Goal: Task Accomplishment & Management: Manage account settings

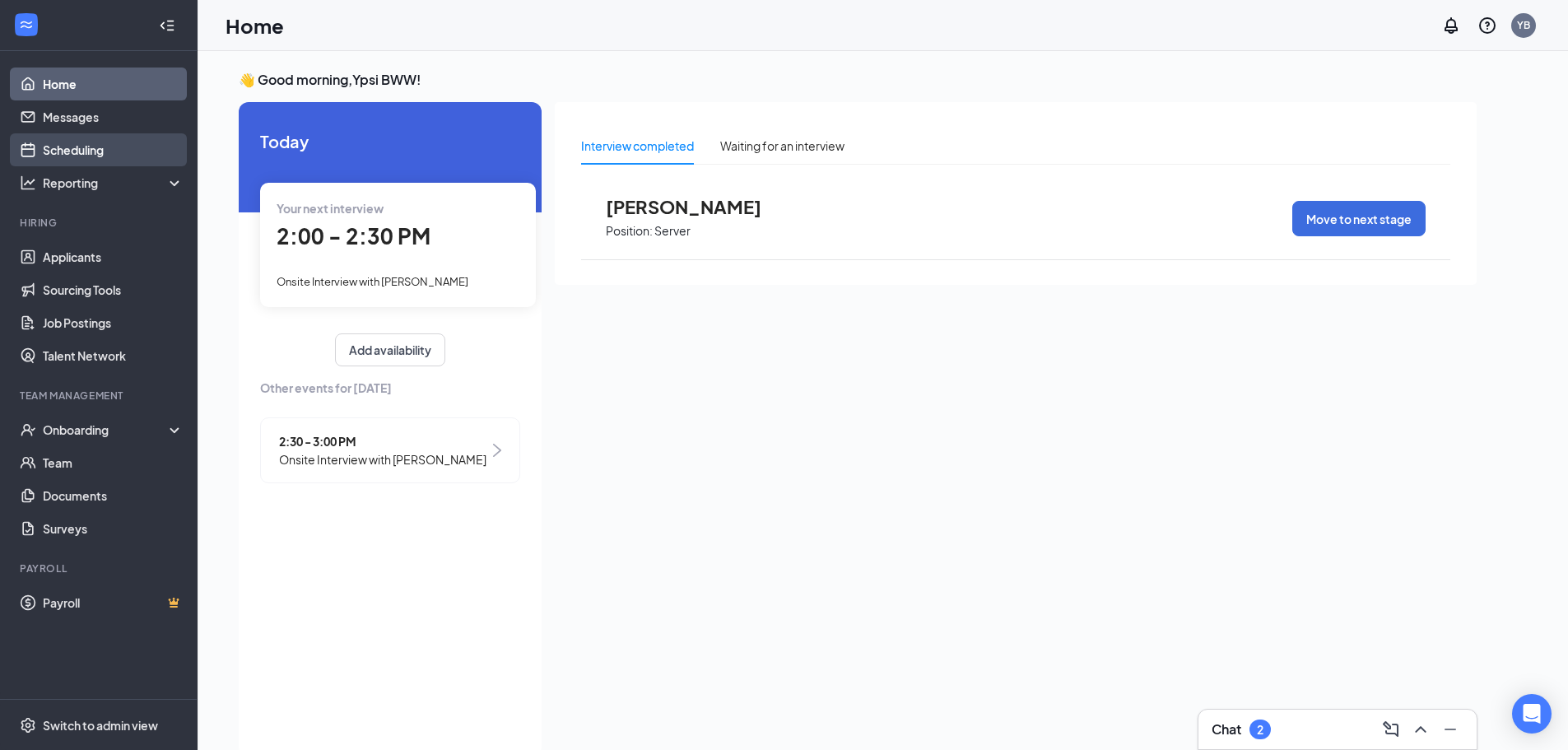
click at [102, 147] on link "Scheduling" at bounding box center [113, 150] width 141 height 33
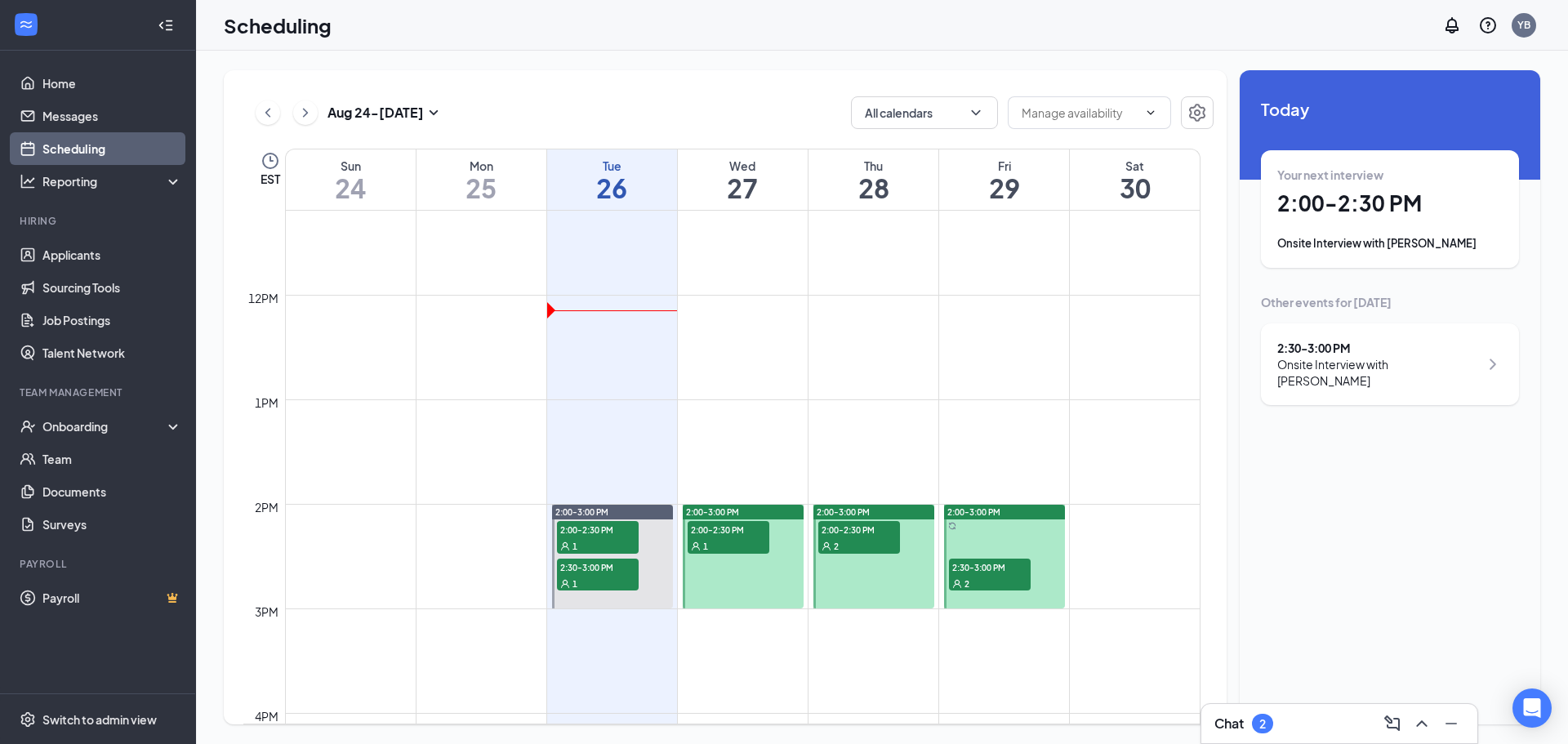
scroll to position [1211, 0]
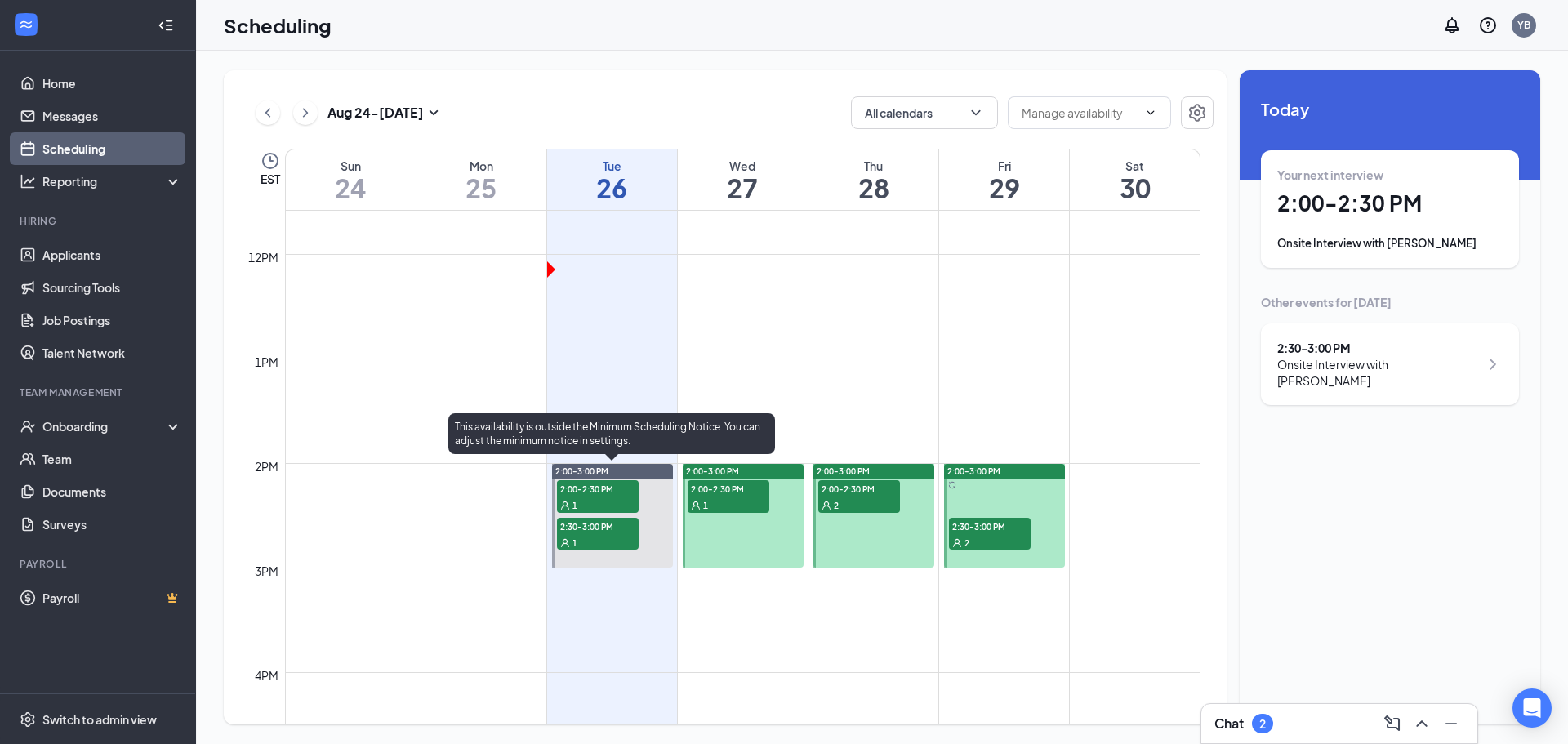
click at [609, 499] on div "1" at bounding box center [598, 505] width 82 height 16
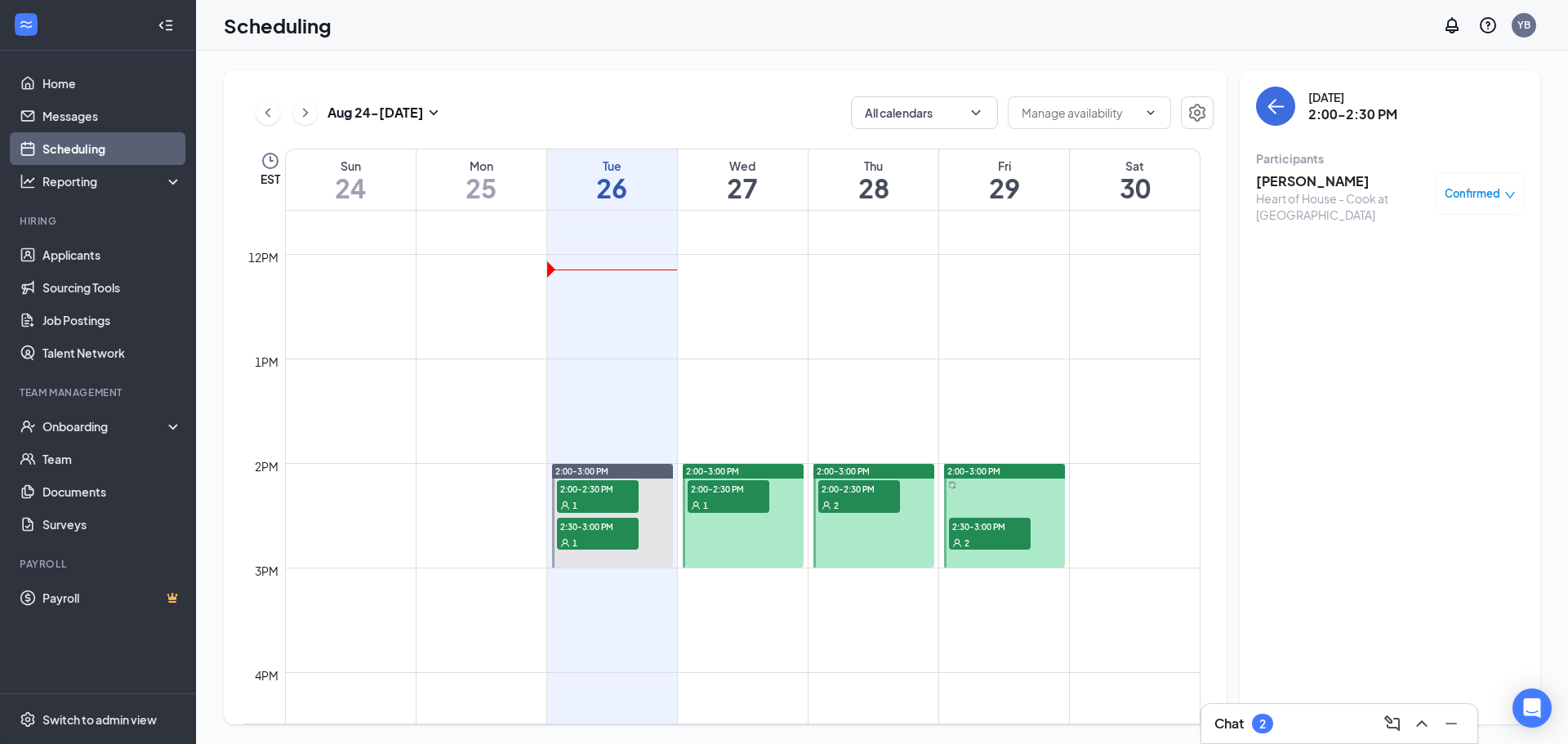
click at [1362, 198] on div "Heart of House - Cook at [GEOGRAPHIC_DATA]" at bounding box center [1342, 207] width 172 height 33
click at [1362, 187] on h3 "[PERSON_NAME]" at bounding box center [1342, 181] width 172 height 18
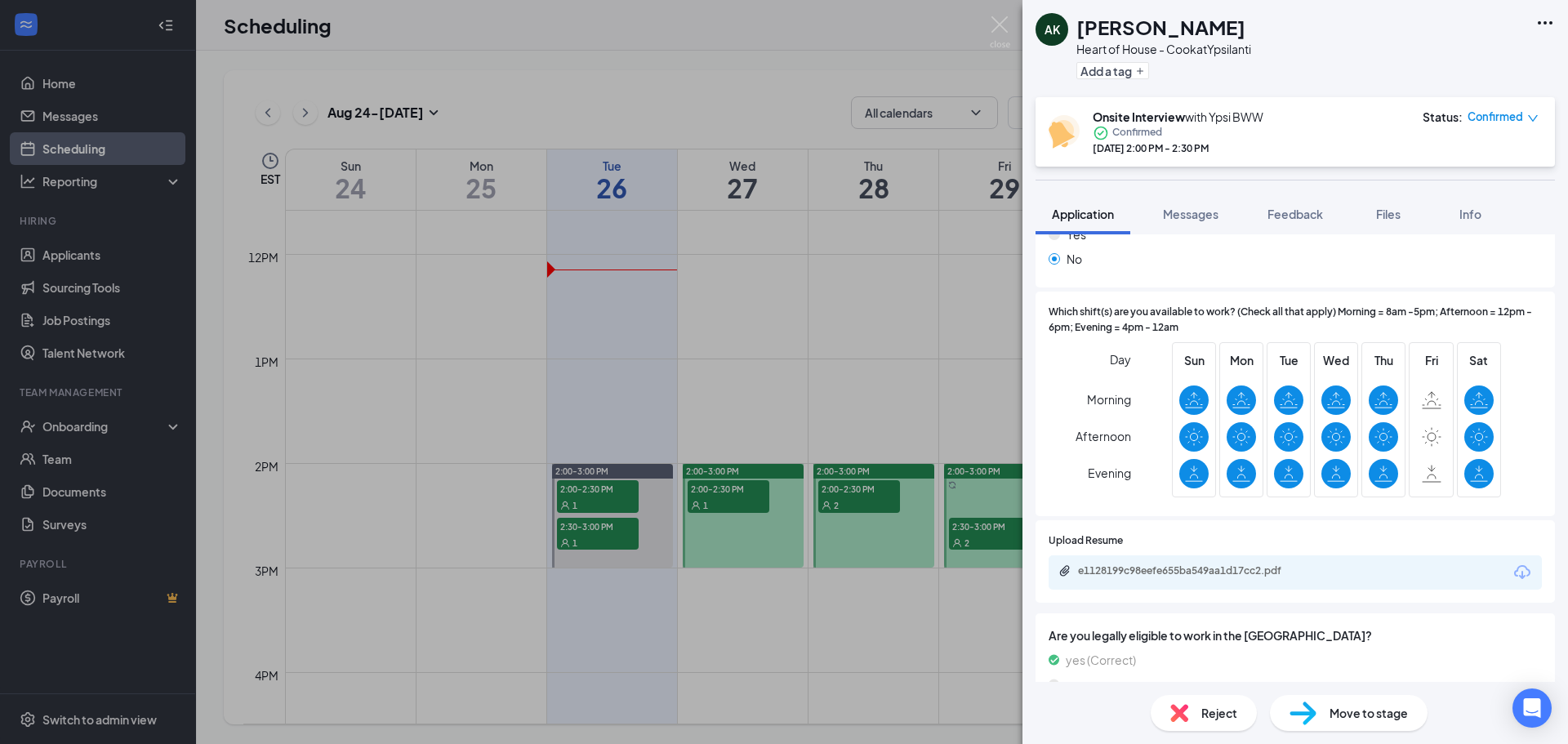
scroll to position [327, 0]
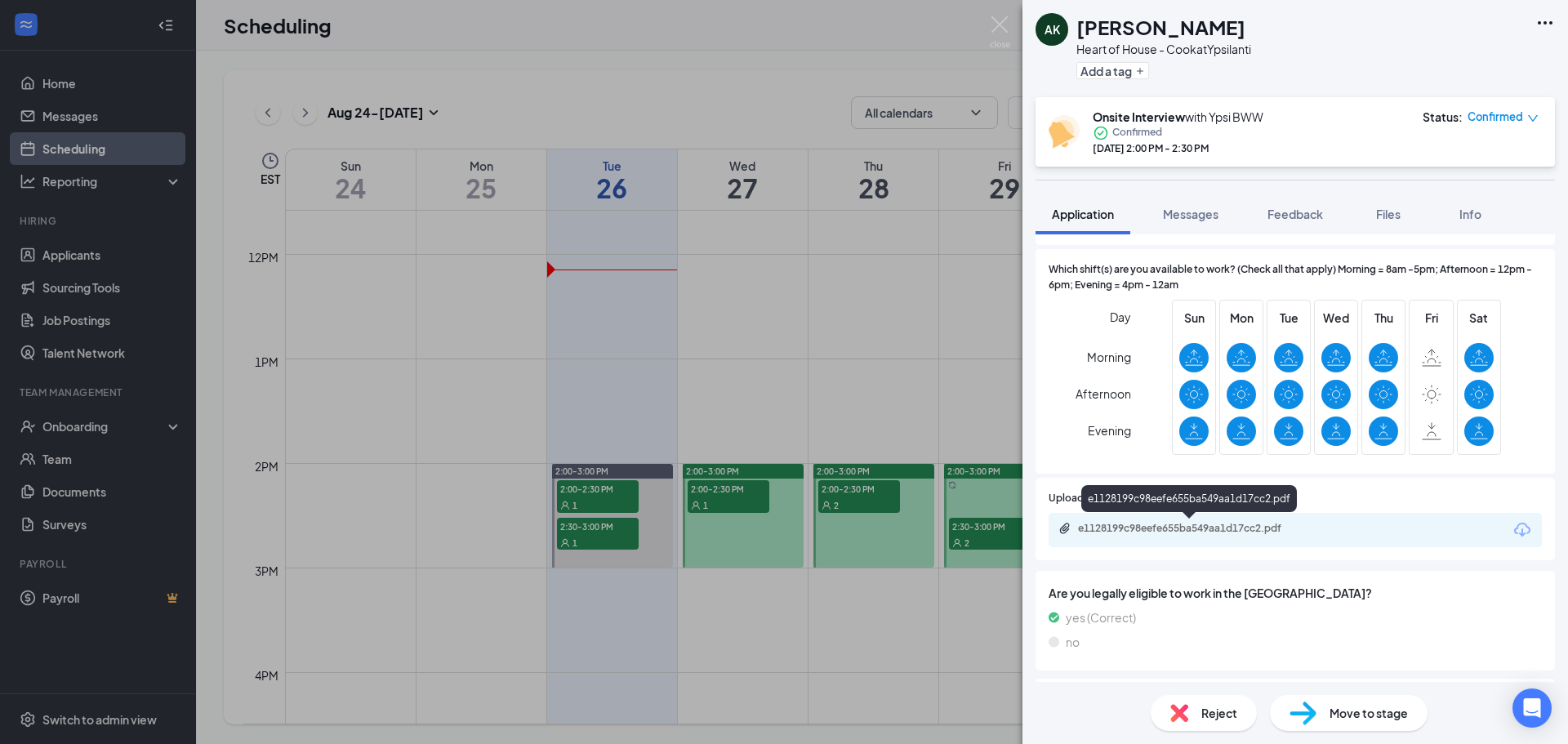
click at [1174, 534] on div "e1128199c98eefe655ba549aa1d17cc2.pdf" at bounding box center [1192, 528] width 229 height 13
click at [621, 548] on div "AK [PERSON_NAME] Heart of House - Cook at [GEOGRAPHIC_DATA] Add a tag Onsite In…" at bounding box center [784, 372] width 1568 height 744
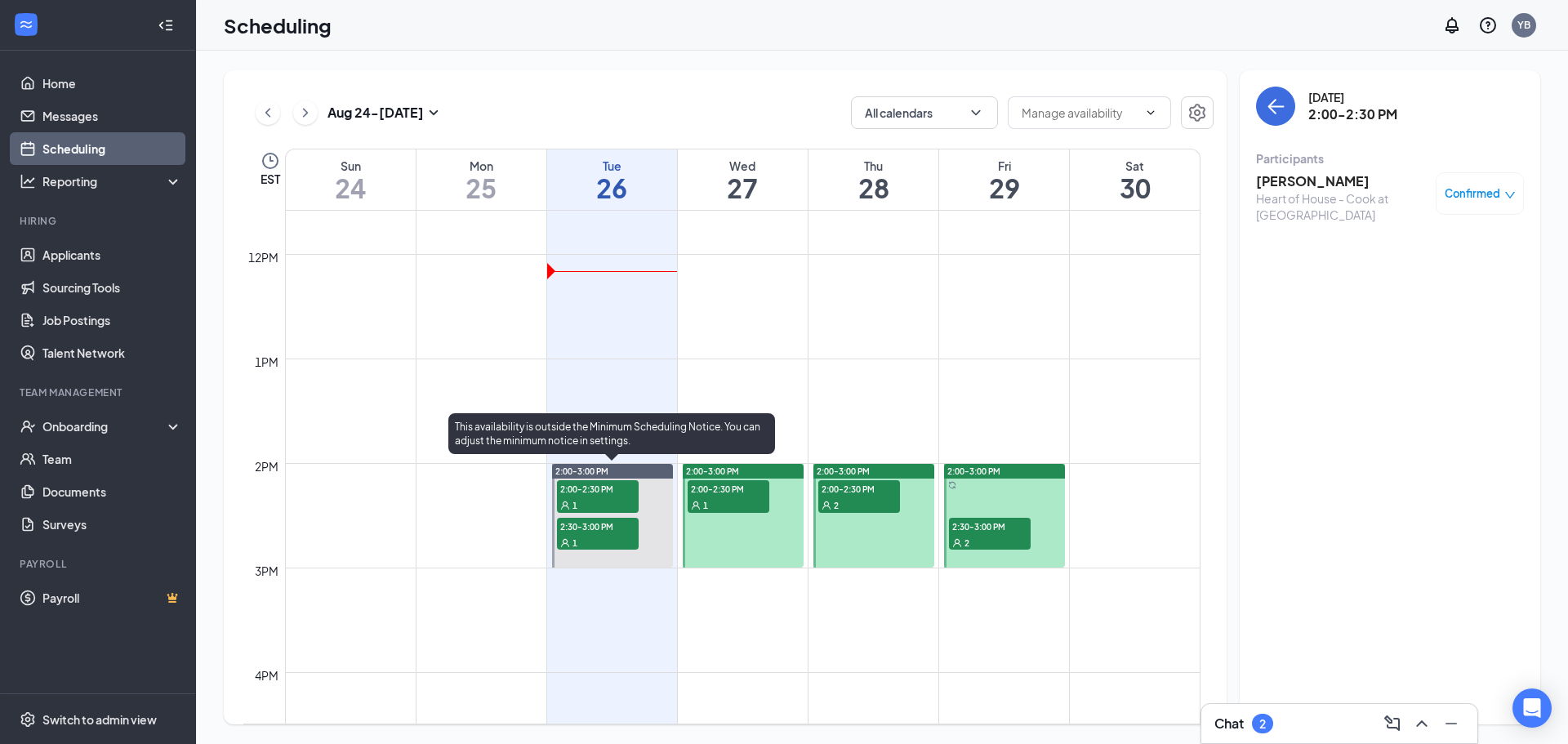
click at [621, 547] on div "1" at bounding box center [598, 542] width 82 height 16
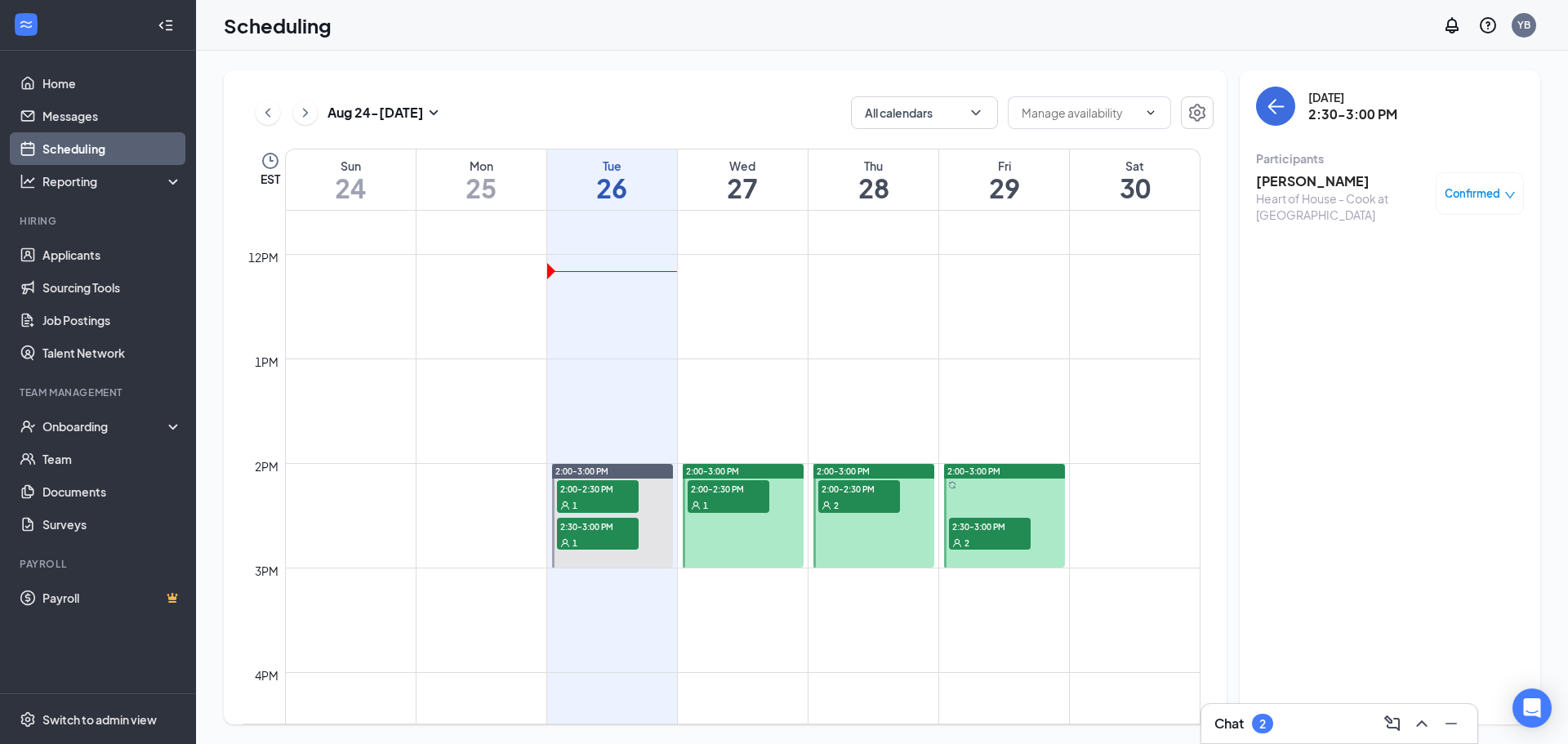
click at [1316, 185] on h3 "[PERSON_NAME]" at bounding box center [1342, 181] width 172 height 18
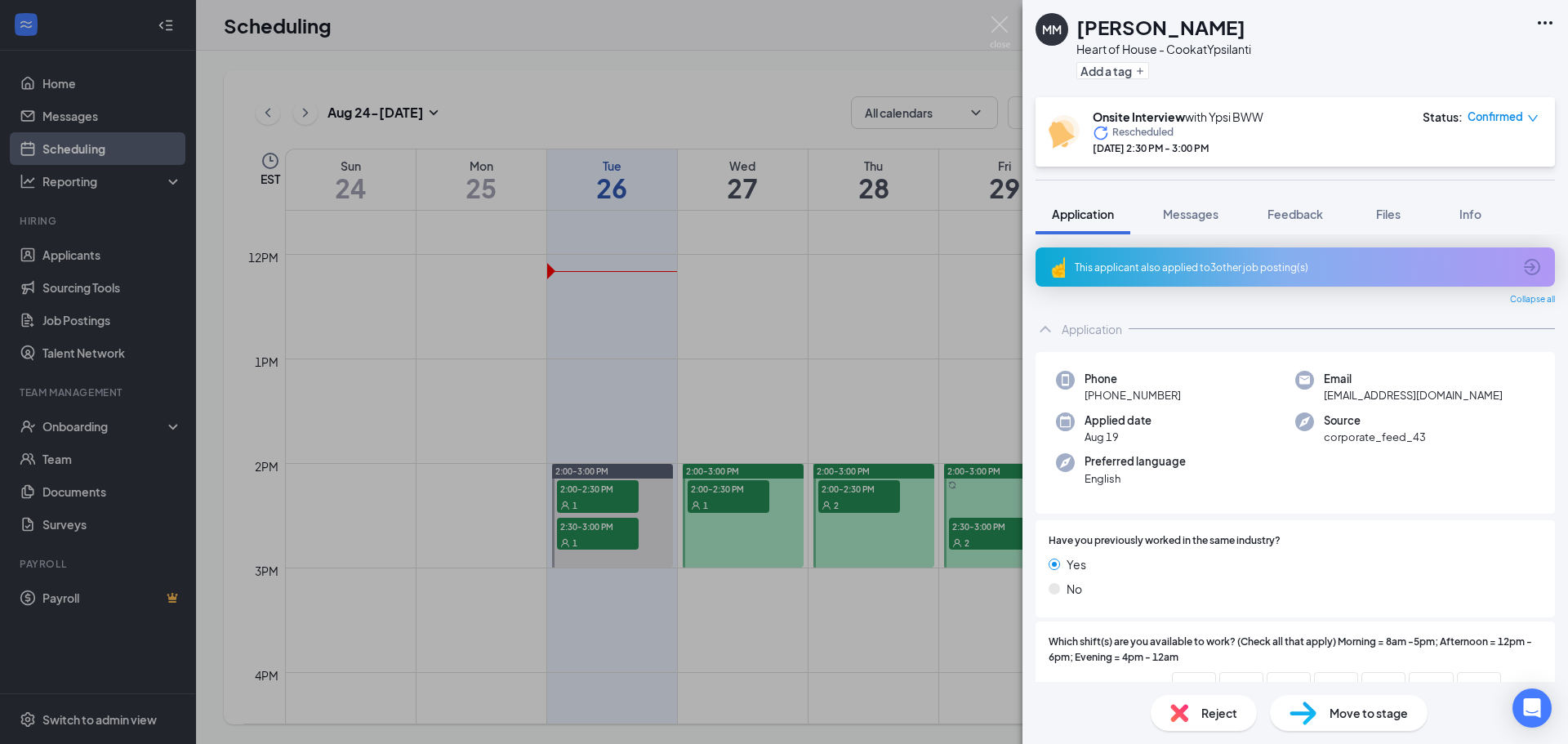
click at [739, 483] on div "MM [PERSON_NAME] Heart of House - Cook at Ypsilanti Add a tag Onsite Interview …" at bounding box center [784, 372] width 1568 height 744
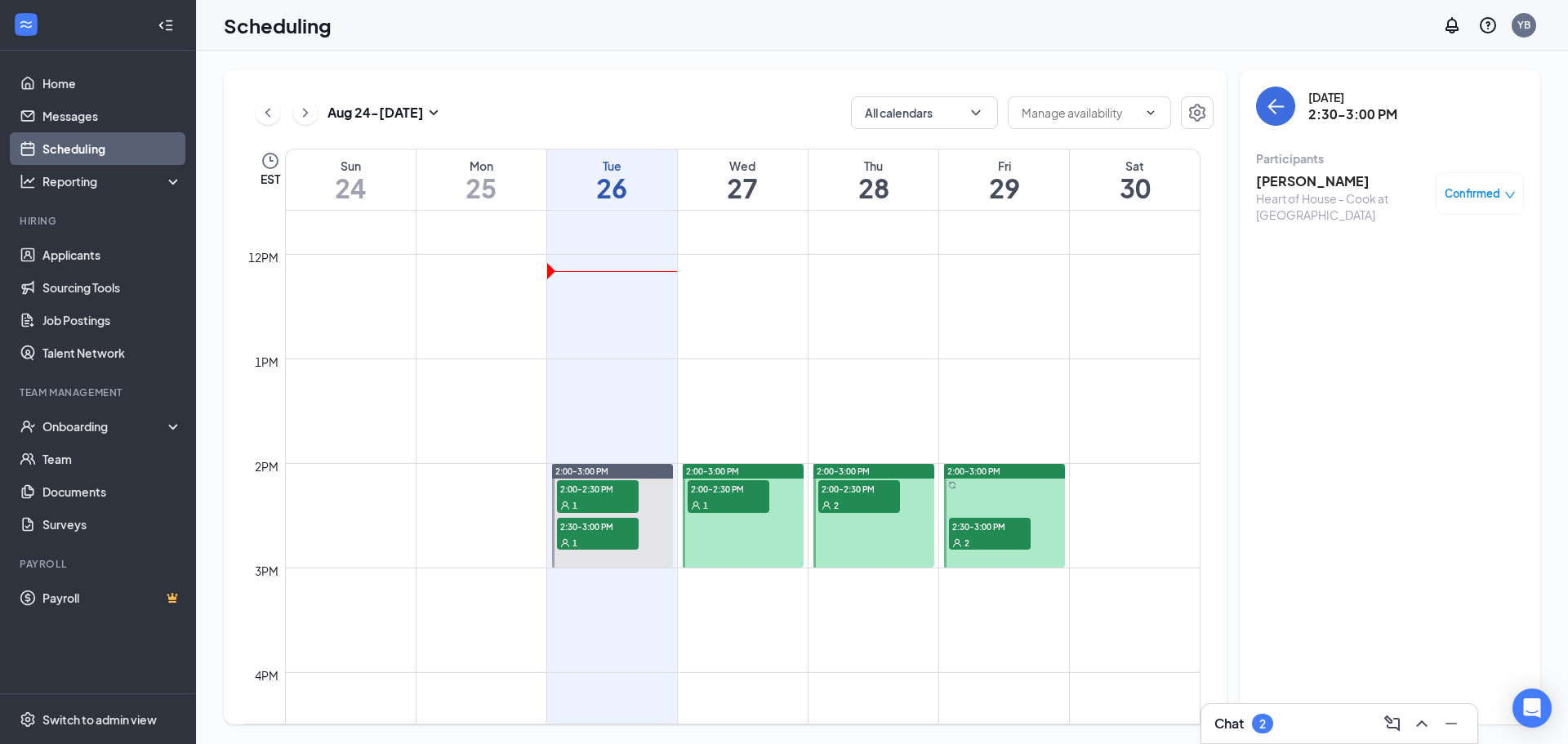
click at [739, 504] on div "1" at bounding box center [728, 505] width 82 height 16
click at [1330, 171] on div "[PERSON_NAME] Server at Ypsilanti Confirmed" at bounding box center [1390, 194] width 268 height 54
click at [1328, 177] on h3 "[PERSON_NAME]" at bounding box center [1340, 181] width 169 height 18
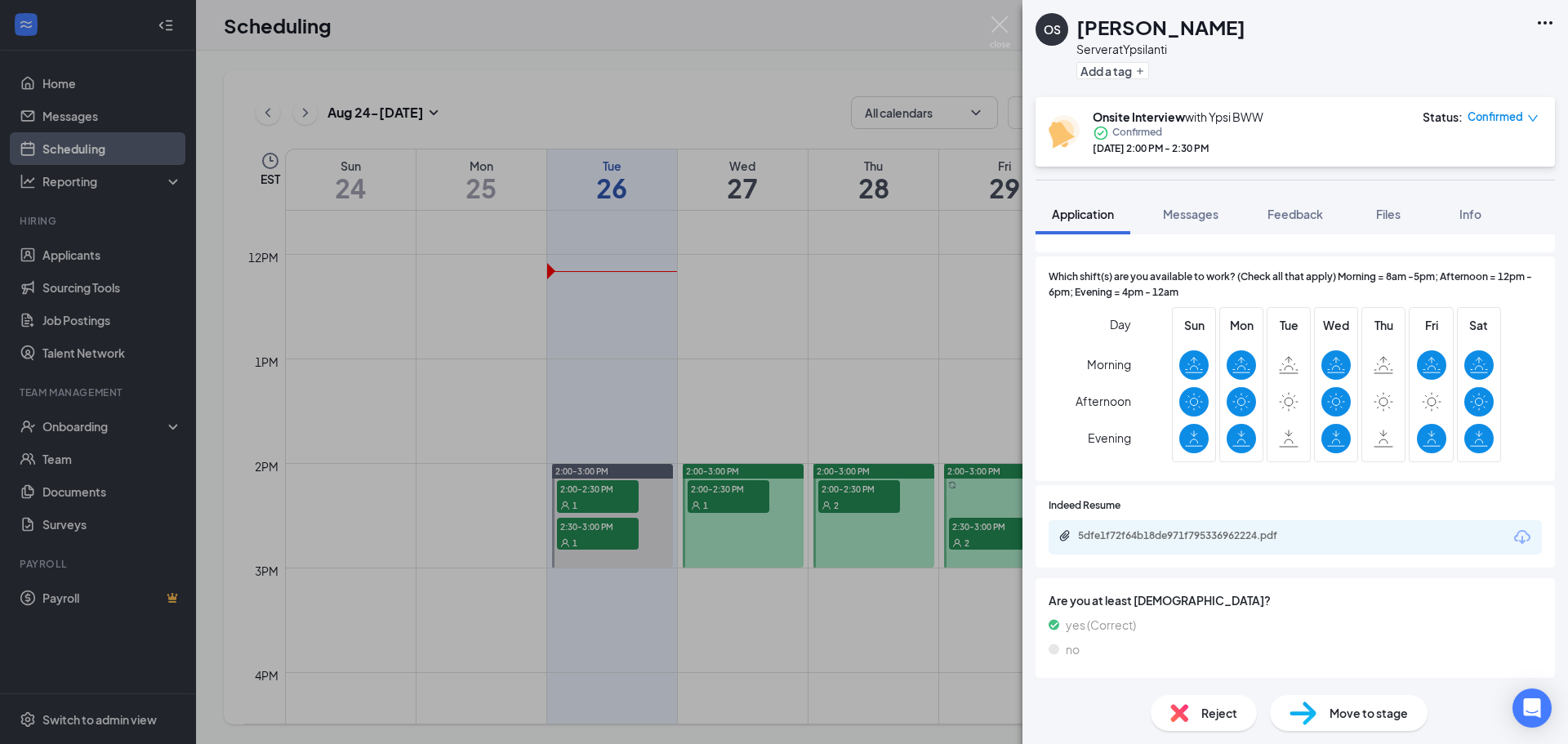
scroll to position [327, 0]
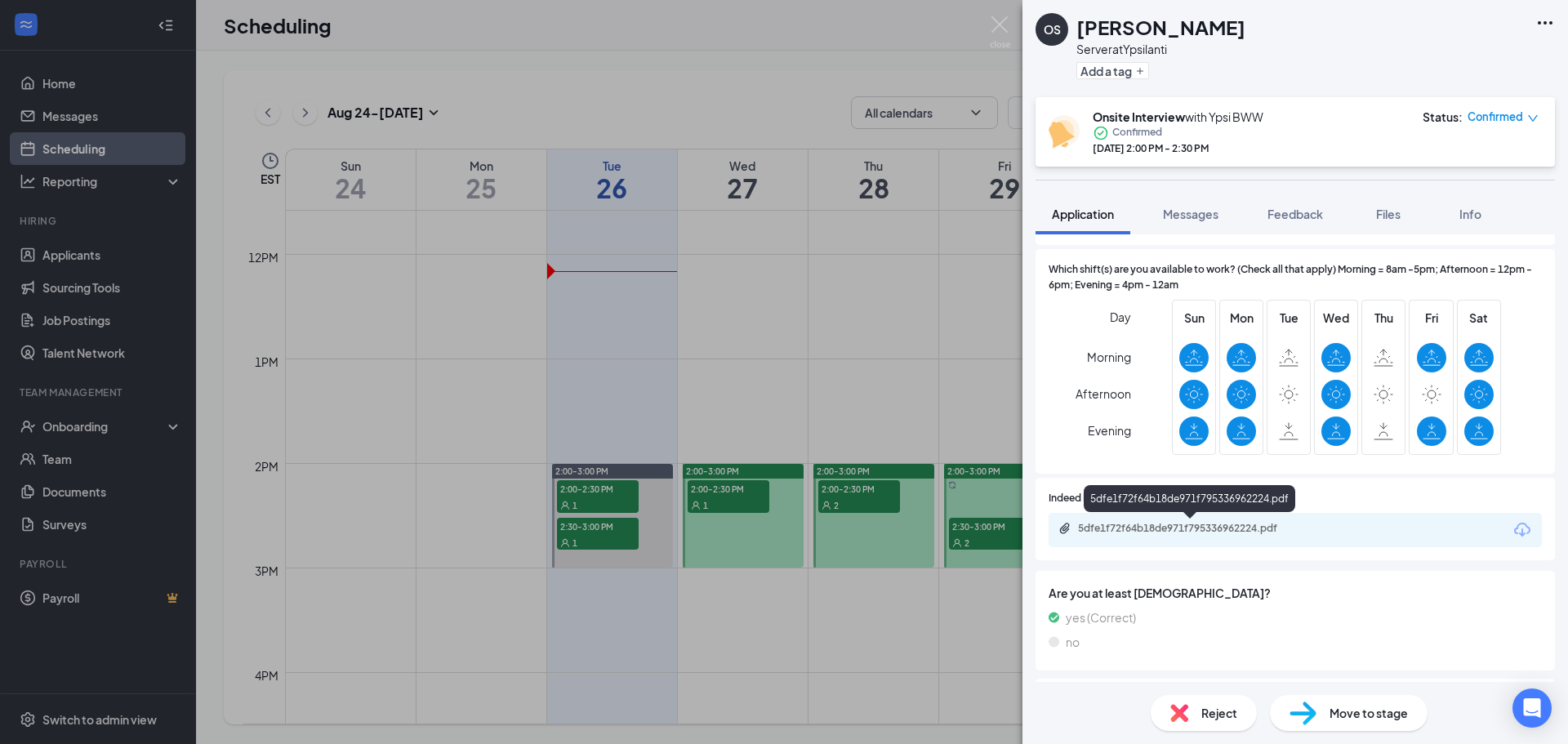
click at [1240, 523] on div "5dfe1f72f64b18de971f795336962224.pdf" at bounding box center [1192, 528] width 229 height 13
click at [1217, 723] on div "Reject" at bounding box center [1204, 713] width 106 height 36
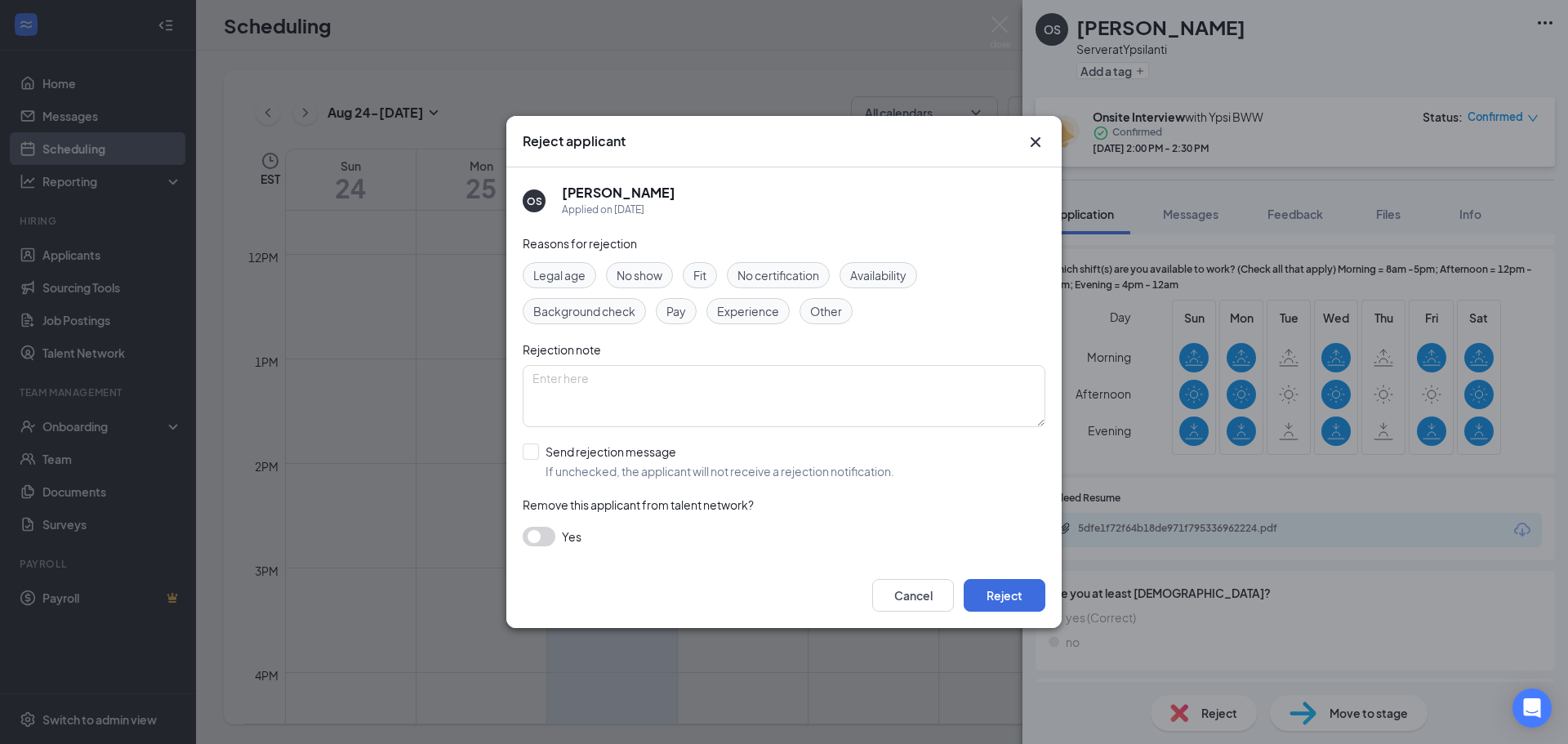
click at [752, 307] on span "Experience" at bounding box center [748, 311] width 62 height 18
click at [757, 388] on textarea at bounding box center [784, 396] width 523 height 62
click at [638, 458] on input "Send rejection message If unchecked, the applicant will not receive a rejection…" at bounding box center [708, 461] width 372 height 36
checkbox input "true"
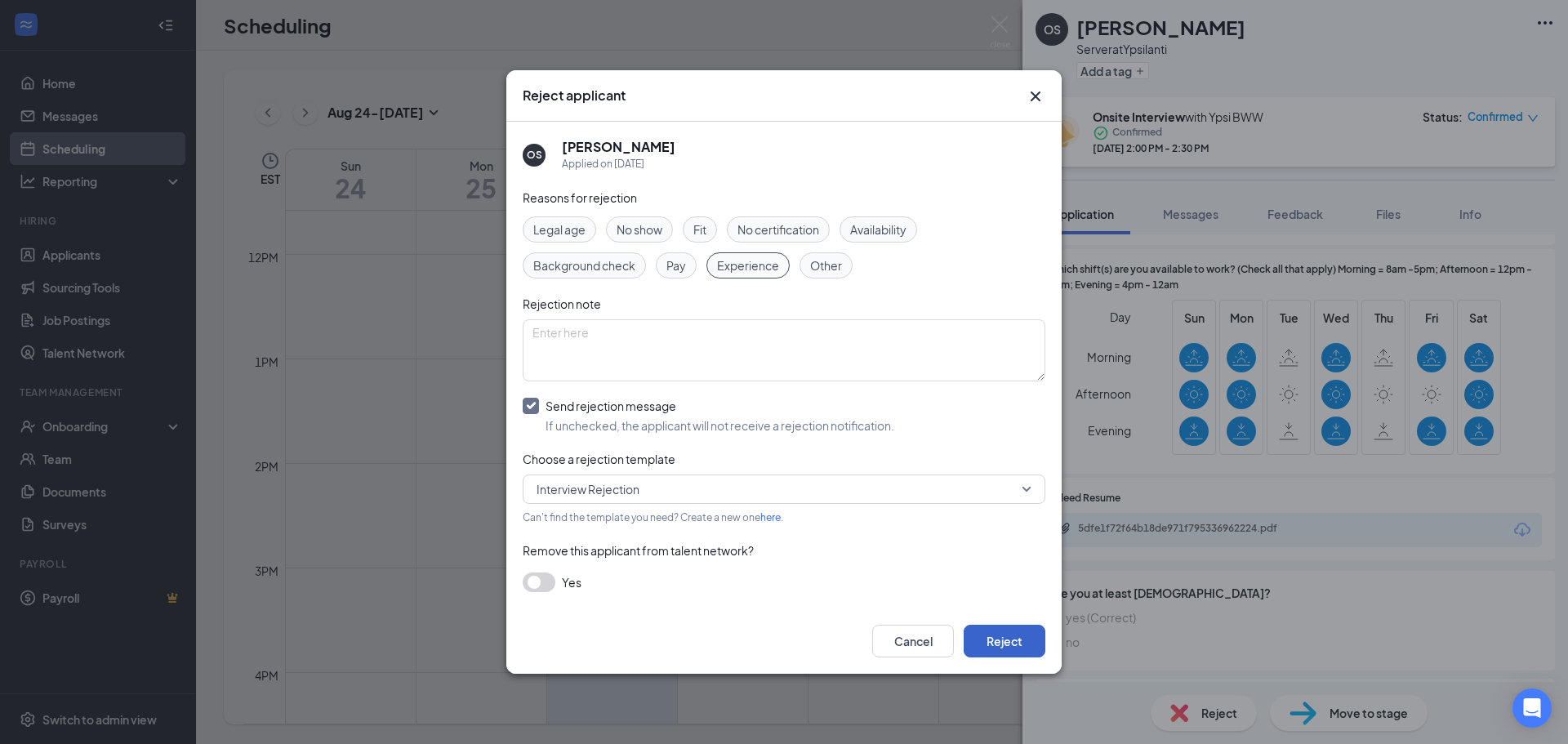
click at [1027, 644] on button "Reject" at bounding box center [1004, 641] width 82 height 33
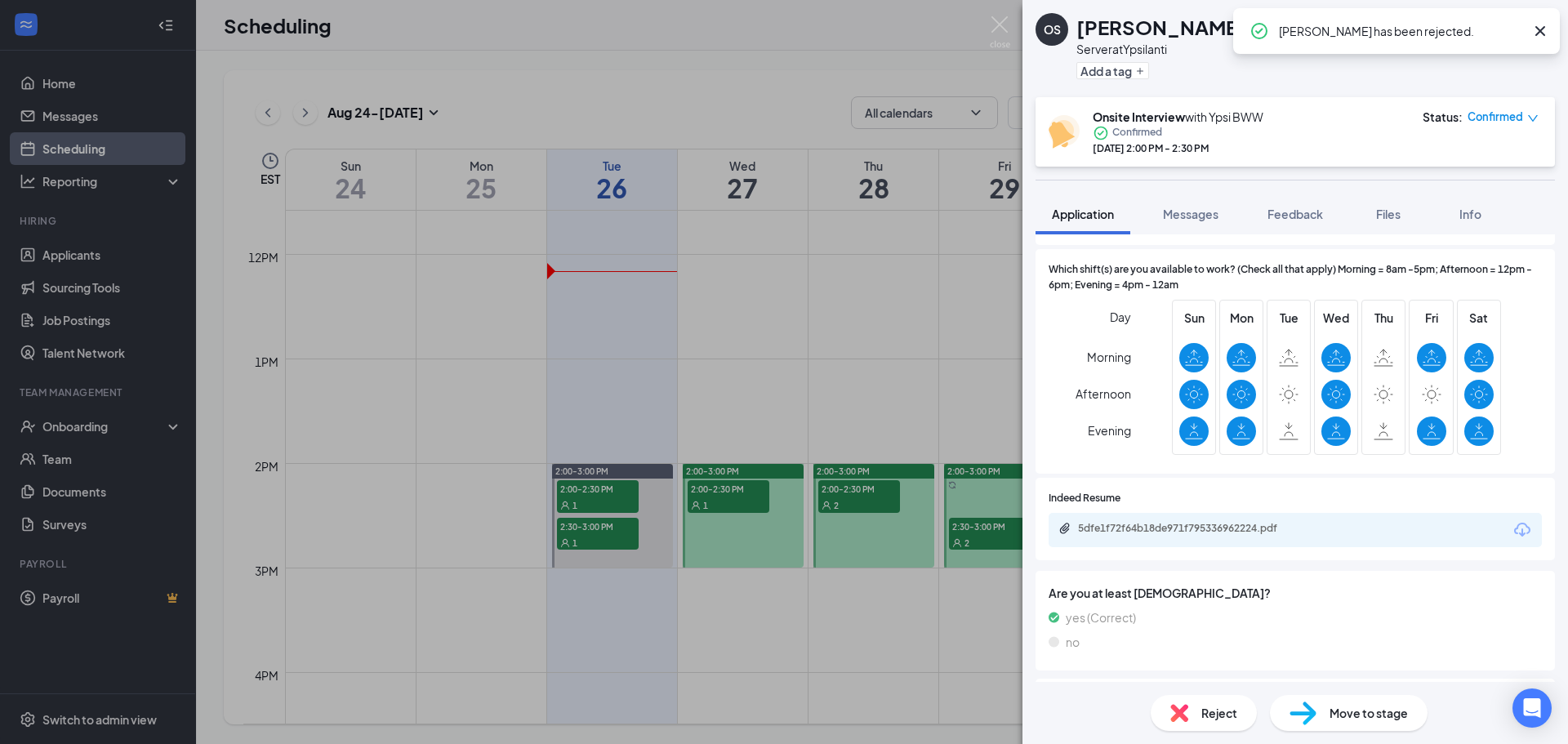
click at [736, 497] on div "OS [PERSON_NAME] Server at Ypsilanti Add a tag Onsite Interview with Ypsi BWW C…" at bounding box center [784, 372] width 1568 height 744
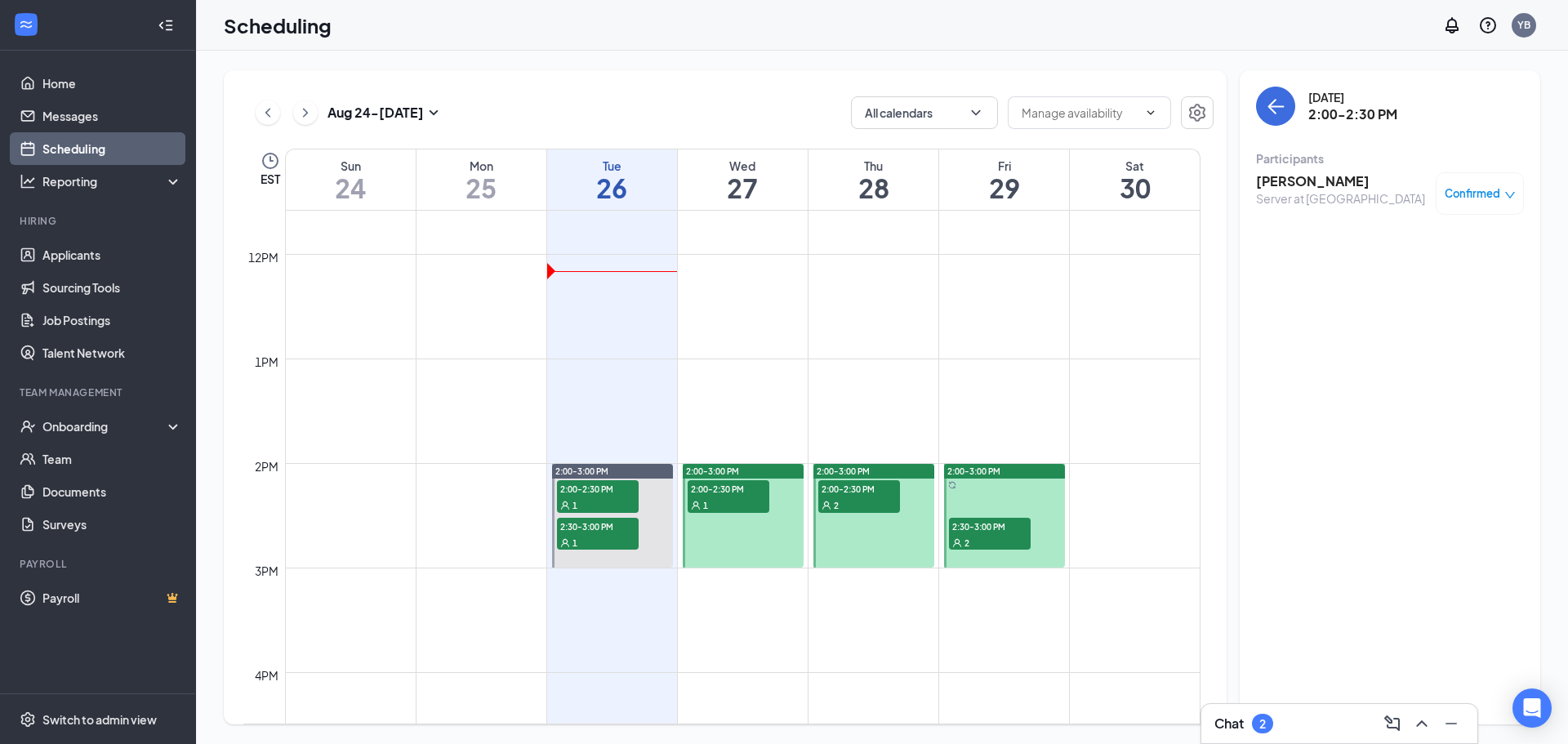
drag, startPoint x: 759, startPoint y: 501, endPoint x: 798, endPoint y: 501, distance: 39.0
click at [760, 501] on div "1" at bounding box center [728, 505] width 82 height 16
click at [893, 501] on div "2" at bounding box center [859, 505] width 82 height 16
click at [1035, 540] on div at bounding box center [1004, 515] width 121 height 104
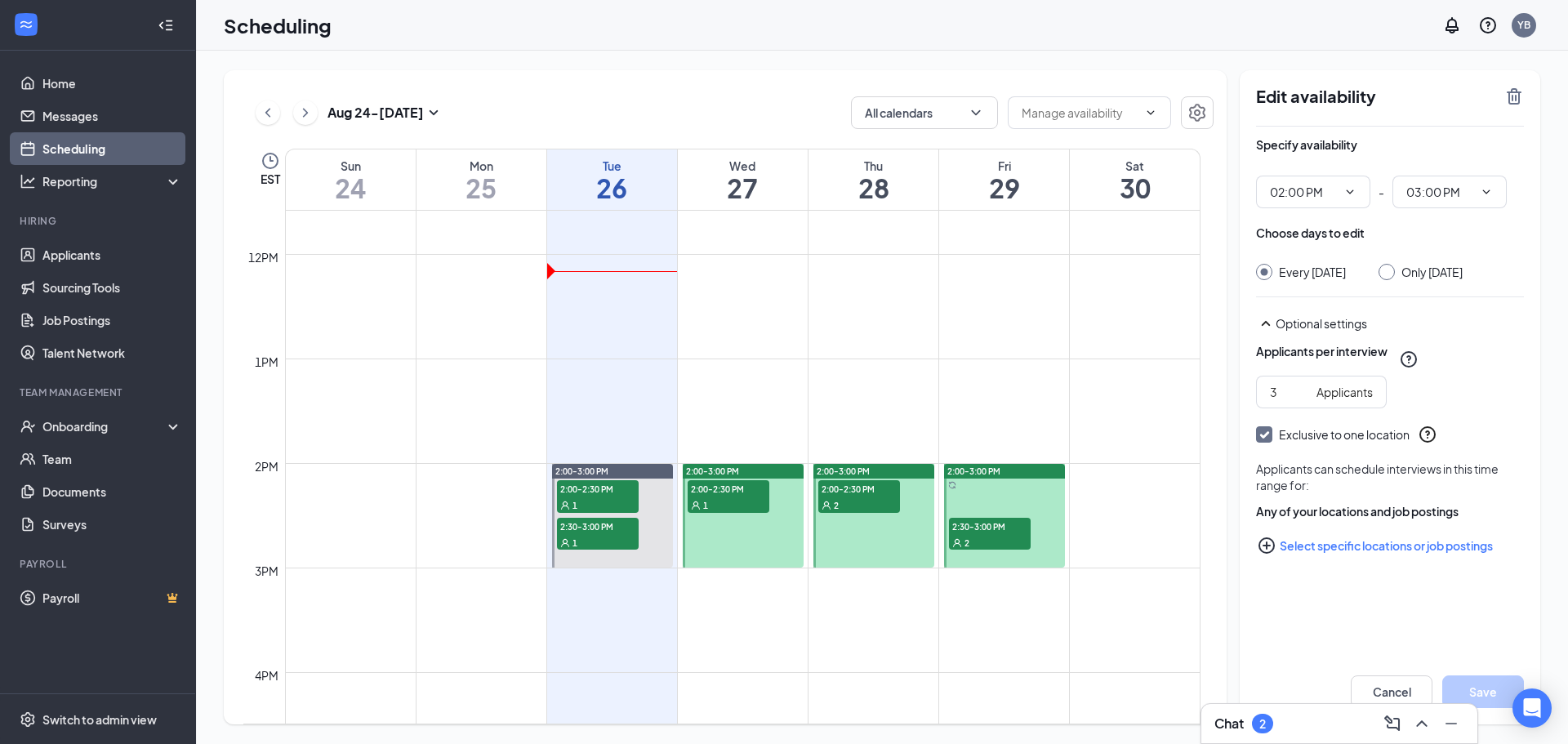
click at [1019, 538] on div "2" at bounding box center [990, 542] width 82 height 16
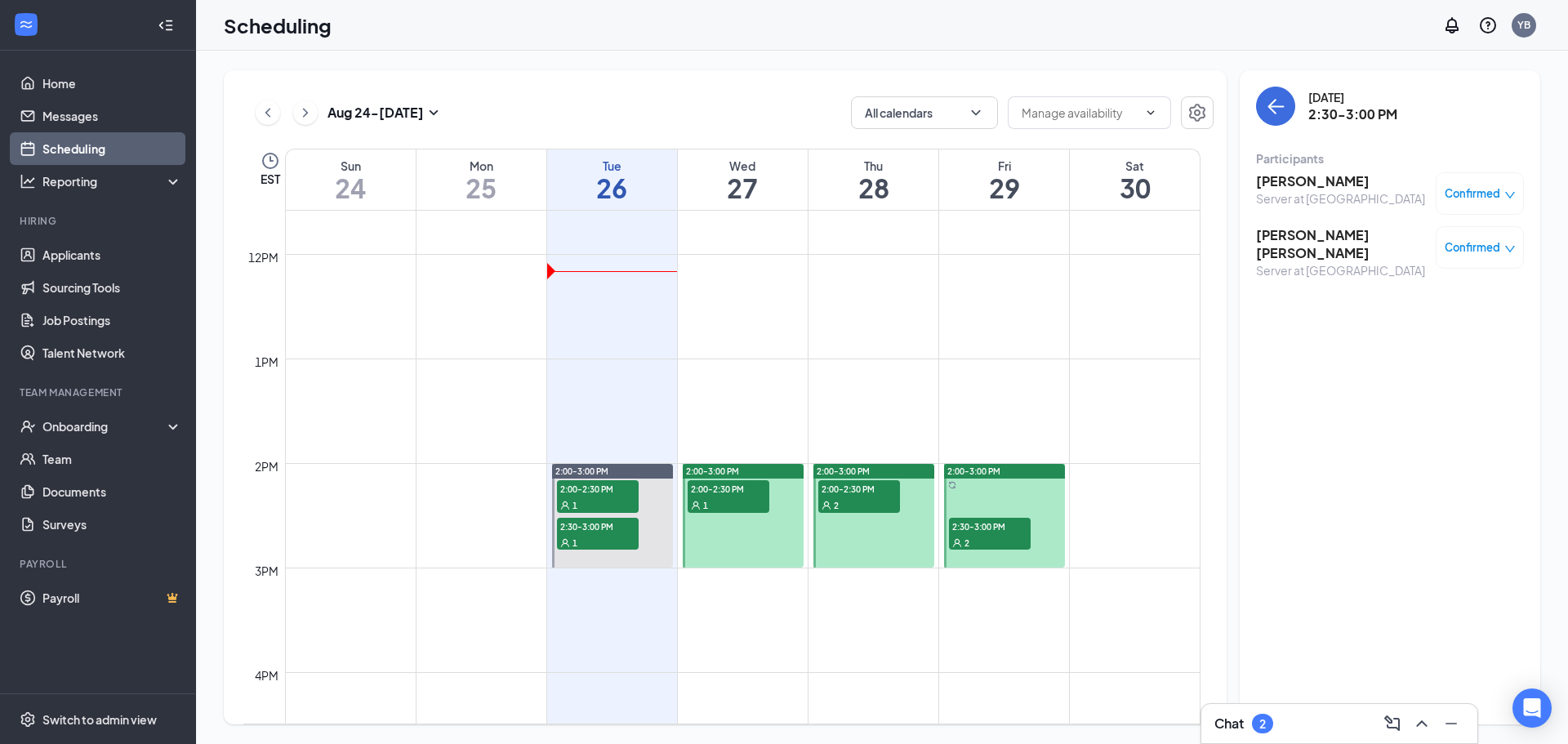
click at [1304, 180] on h3 "[PERSON_NAME]" at bounding box center [1340, 181] width 169 height 18
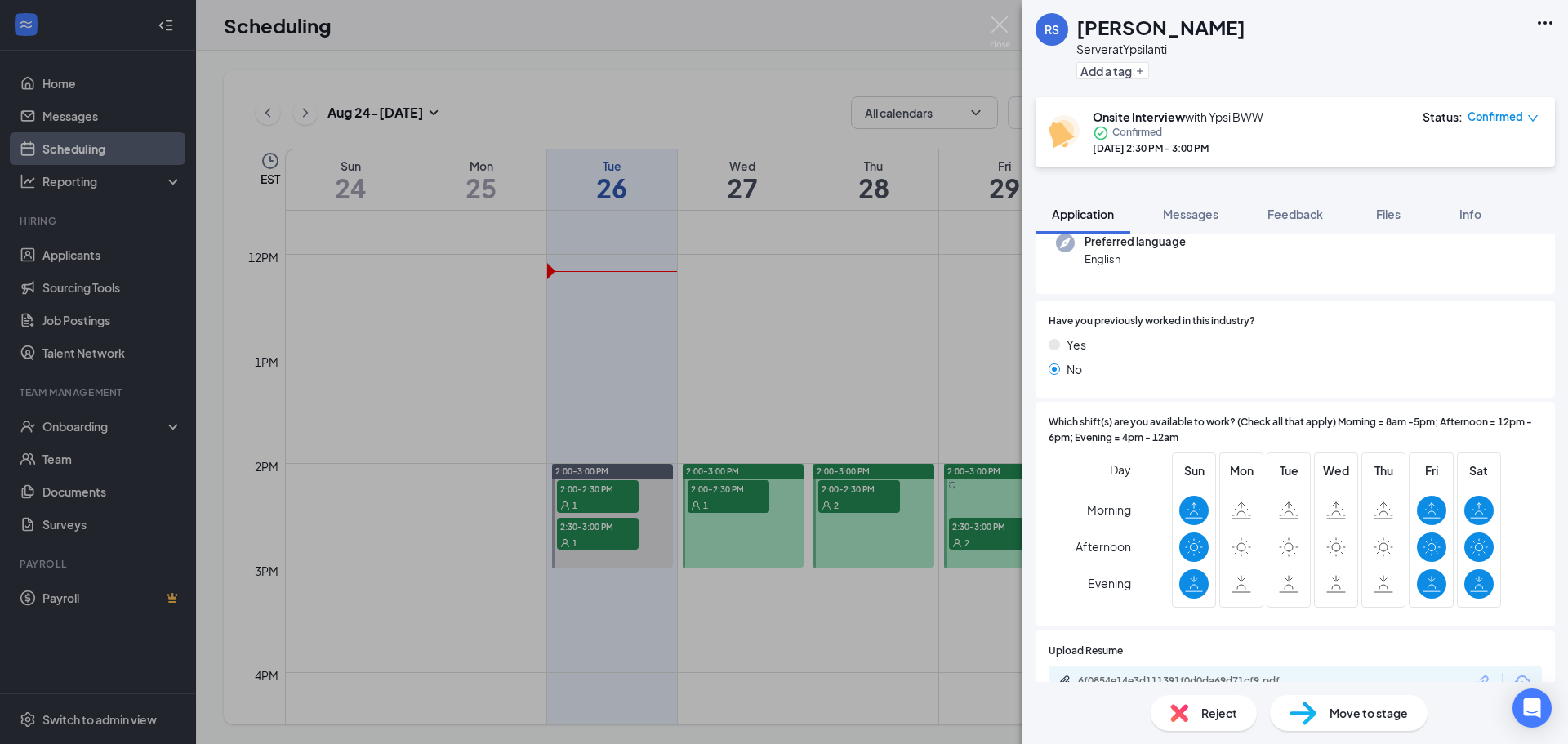
scroll to position [245, 0]
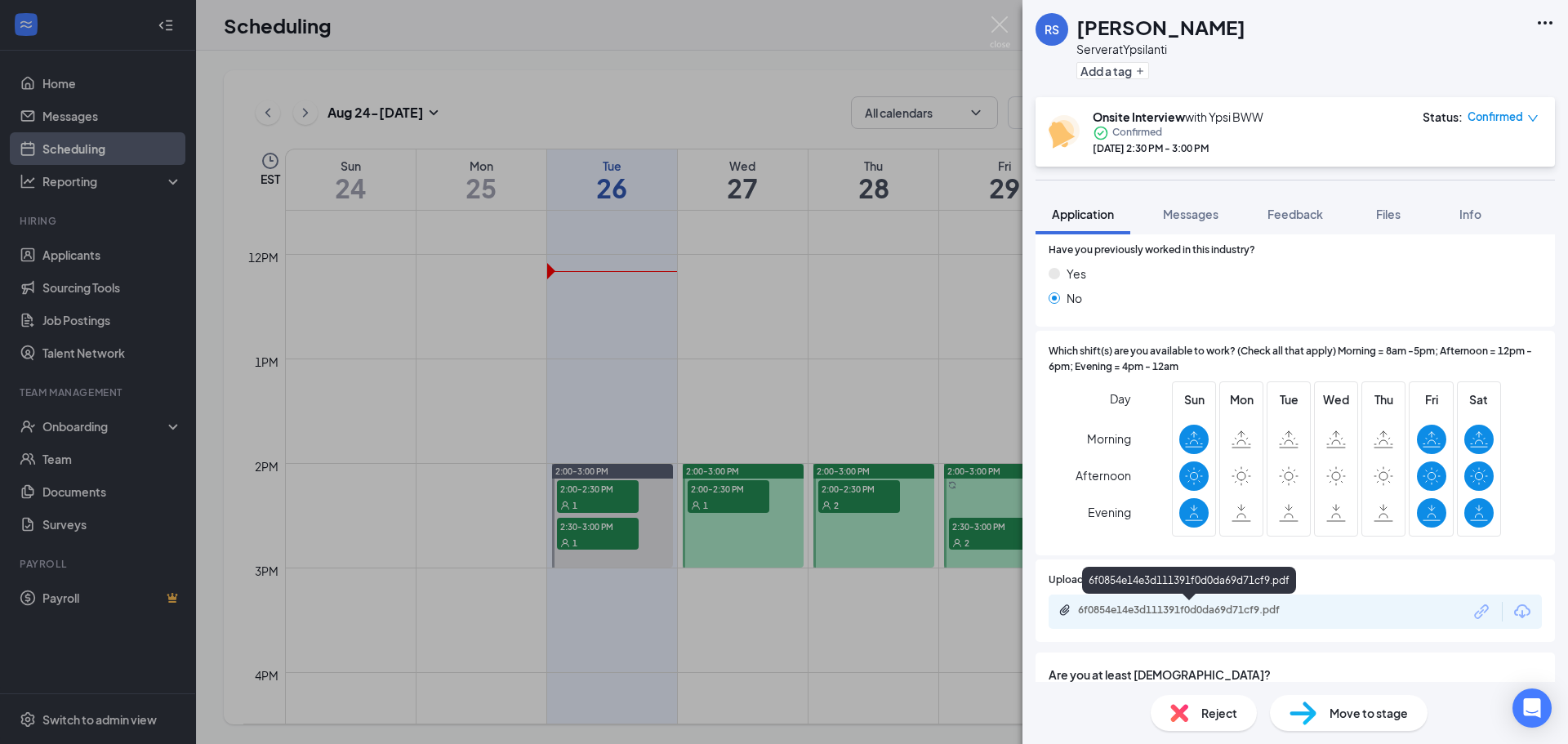
click at [1173, 608] on div "6f0854e14e3d111391f0d0da69d71cf9.pdf" at bounding box center [1192, 610] width 229 height 13
click at [1000, 543] on div "[PERSON_NAME] Swift Server at Ypsilanti Add a tag Onsite Interview with Ypsi BW…" at bounding box center [784, 372] width 1568 height 744
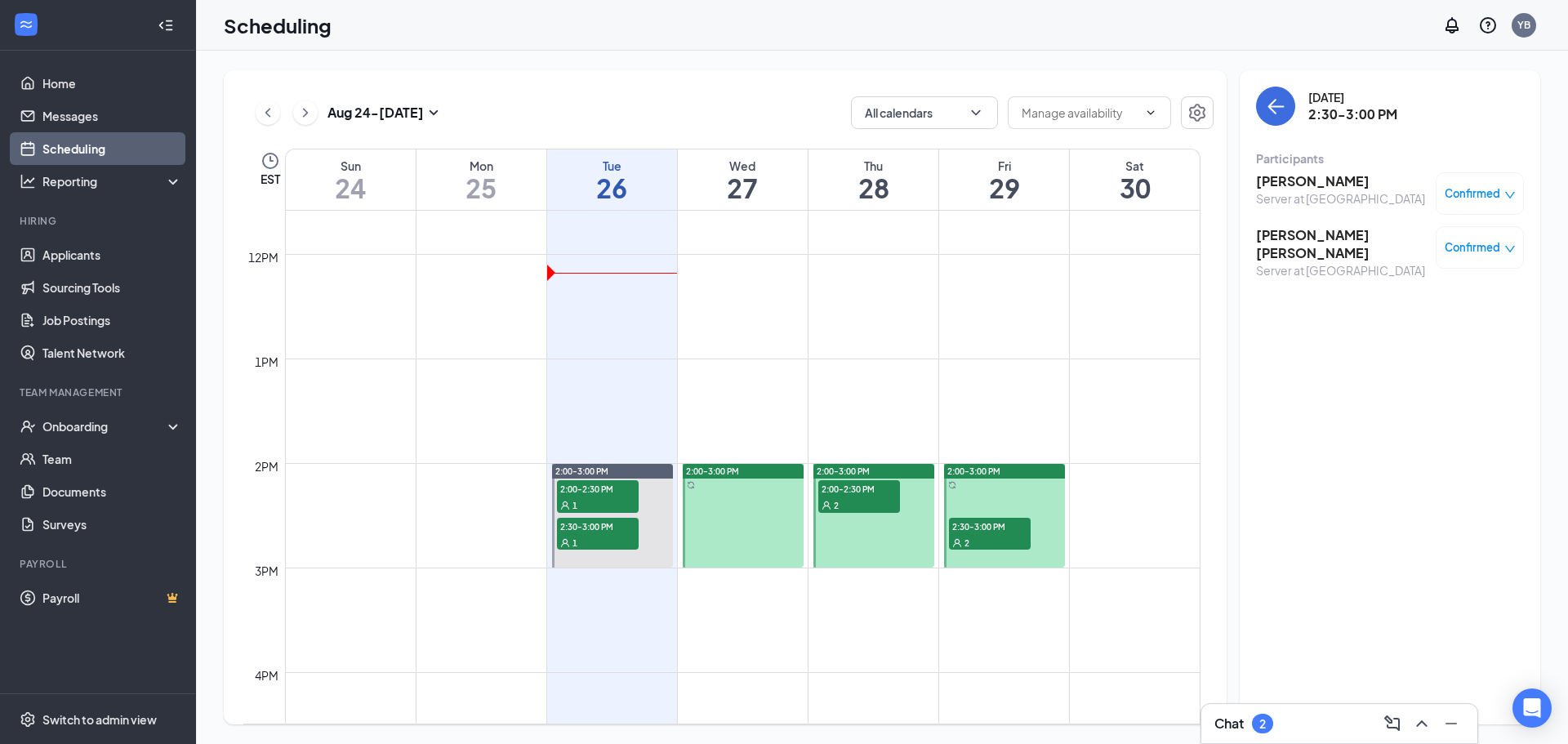
click at [986, 537] on div "2" at bounding box center [990, 542] width 82 height 16
click at [1286, 234] on h3 "[PERSON_NAME] [PERSON_NAME]" at bounding box center [1342, 244] width 172 height 36
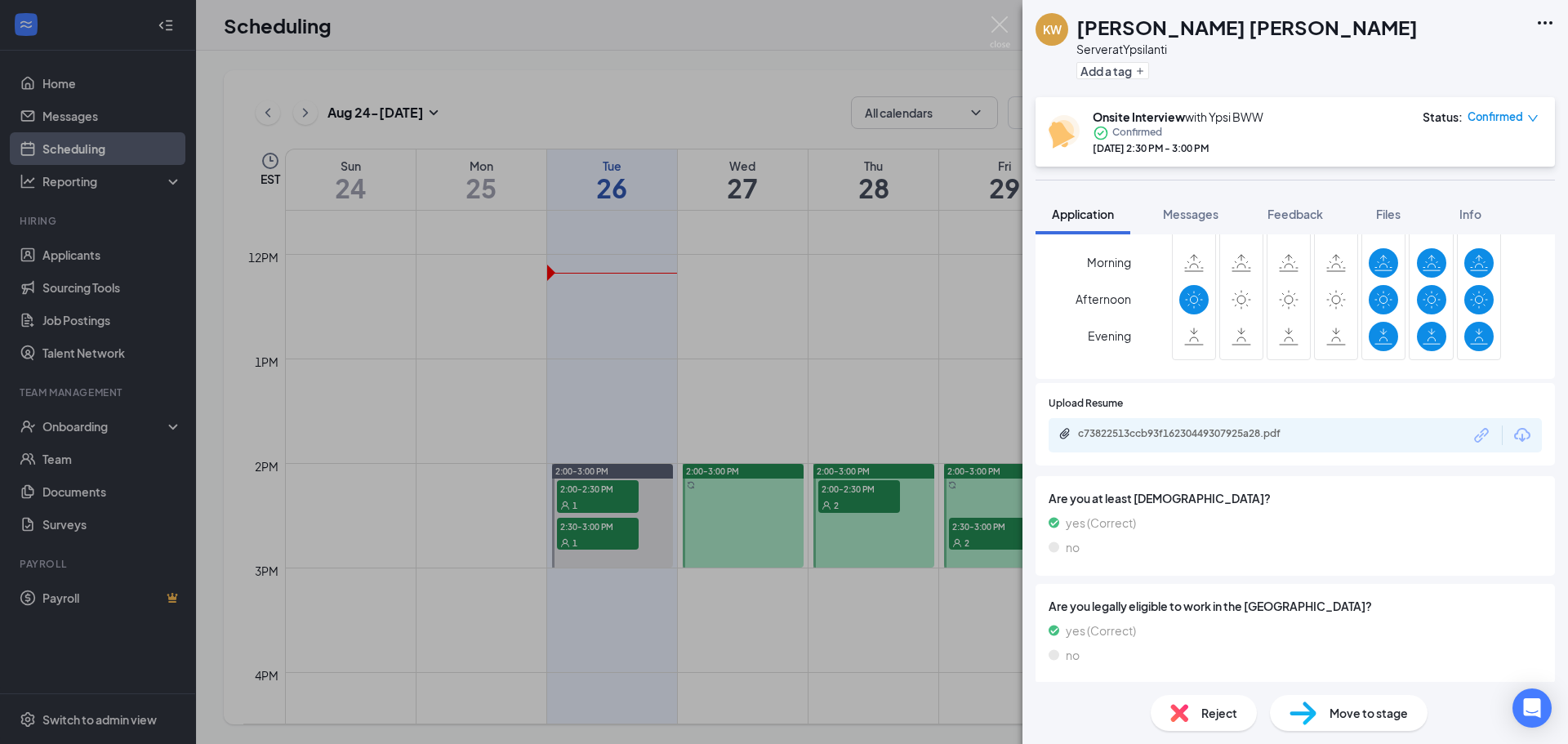
scroll to position [427, 0]
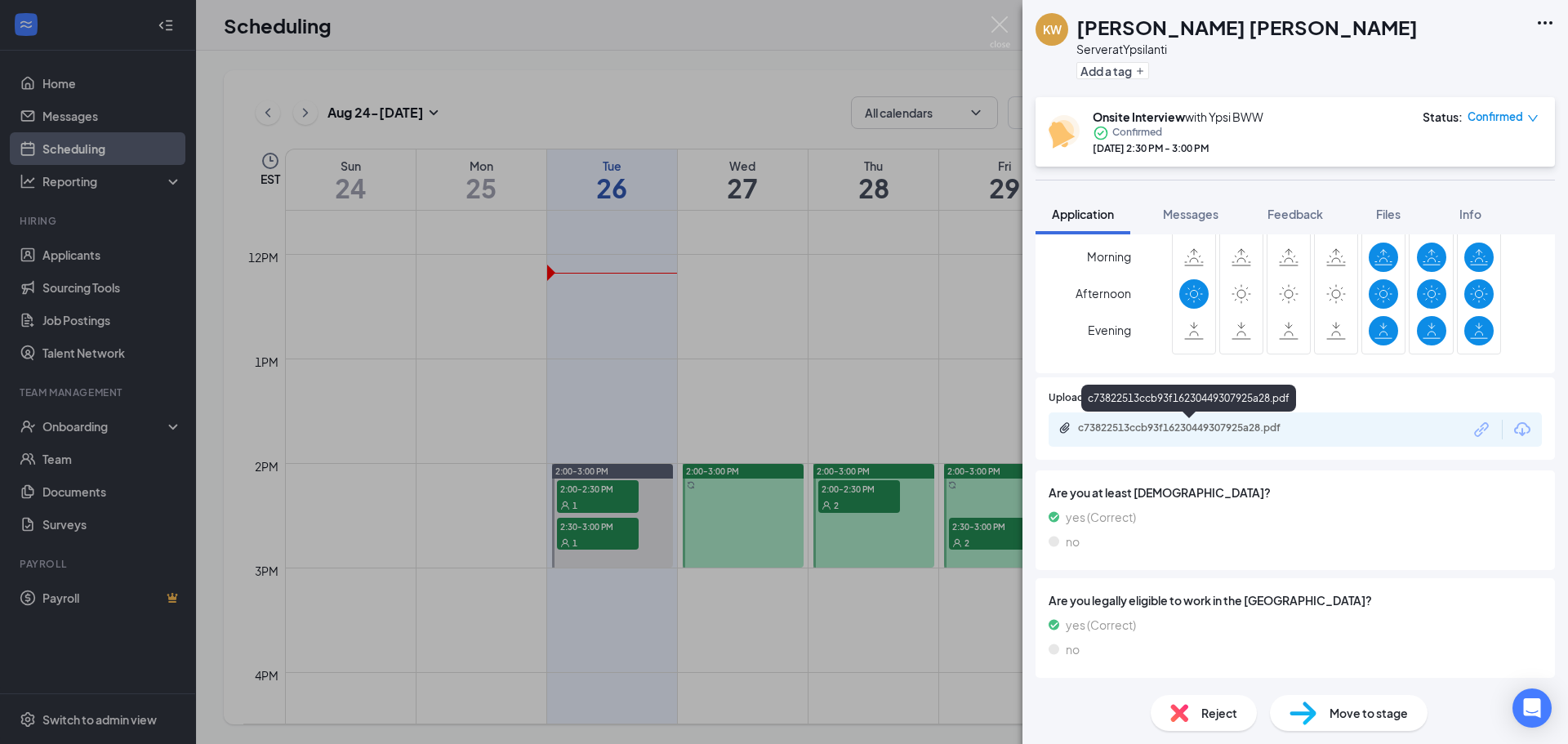
click at [1146, 430] on div "c73822513ccb93f16230449307925a28.pdf" at bounding box center [1192, 428] width 229 height 13
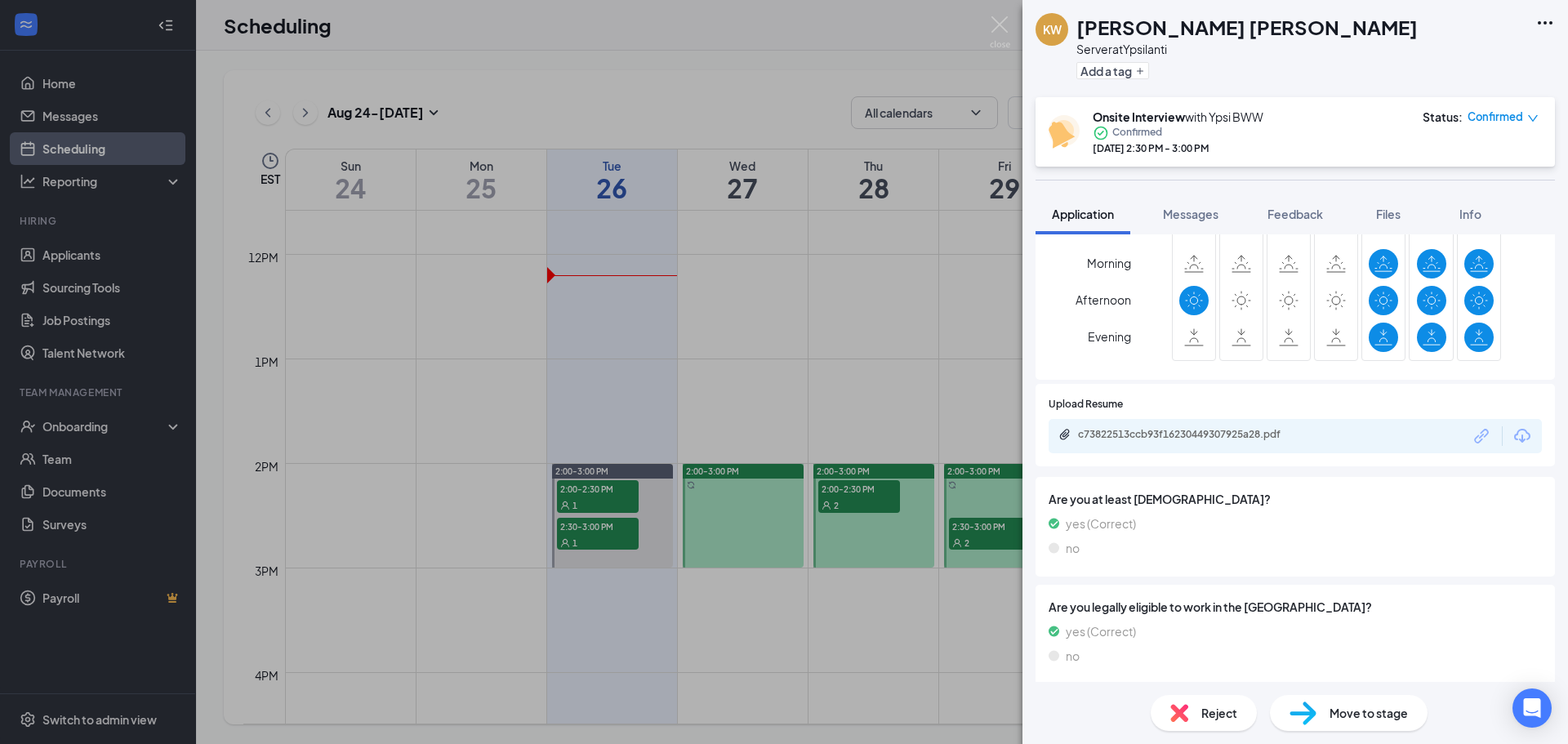
click at [969, 519] on div "[PERSON_NAME] Server at Ypsilanti Add a tag Onsite Interview with Ypsi BWW Conf…" at bounding box center [784, 372] width 1568 height 744
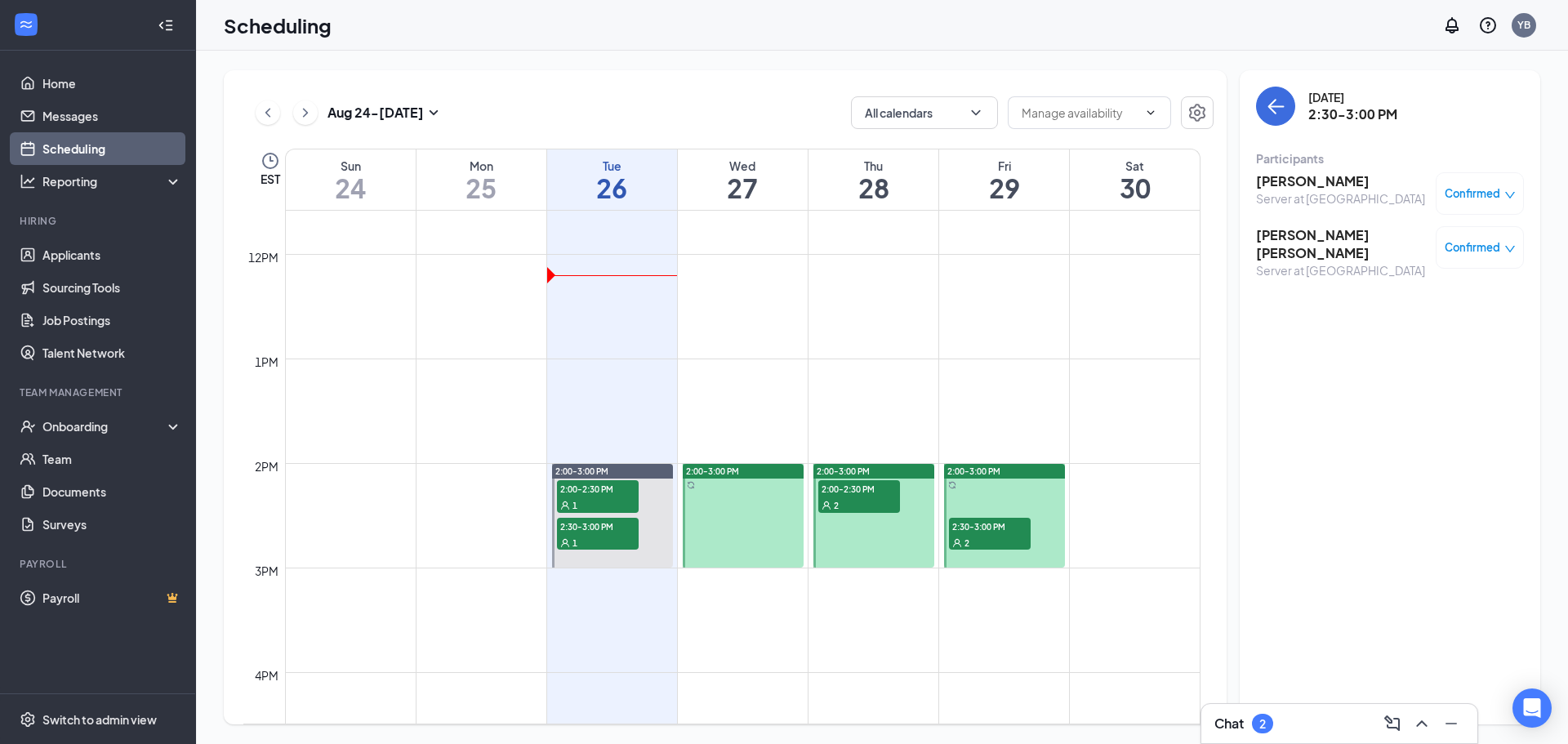
click at [1268, 228] on h3 "[PERSON_NAME] [PERSON_NAME]" at bounding box center [1342, 244] width 172 height 36
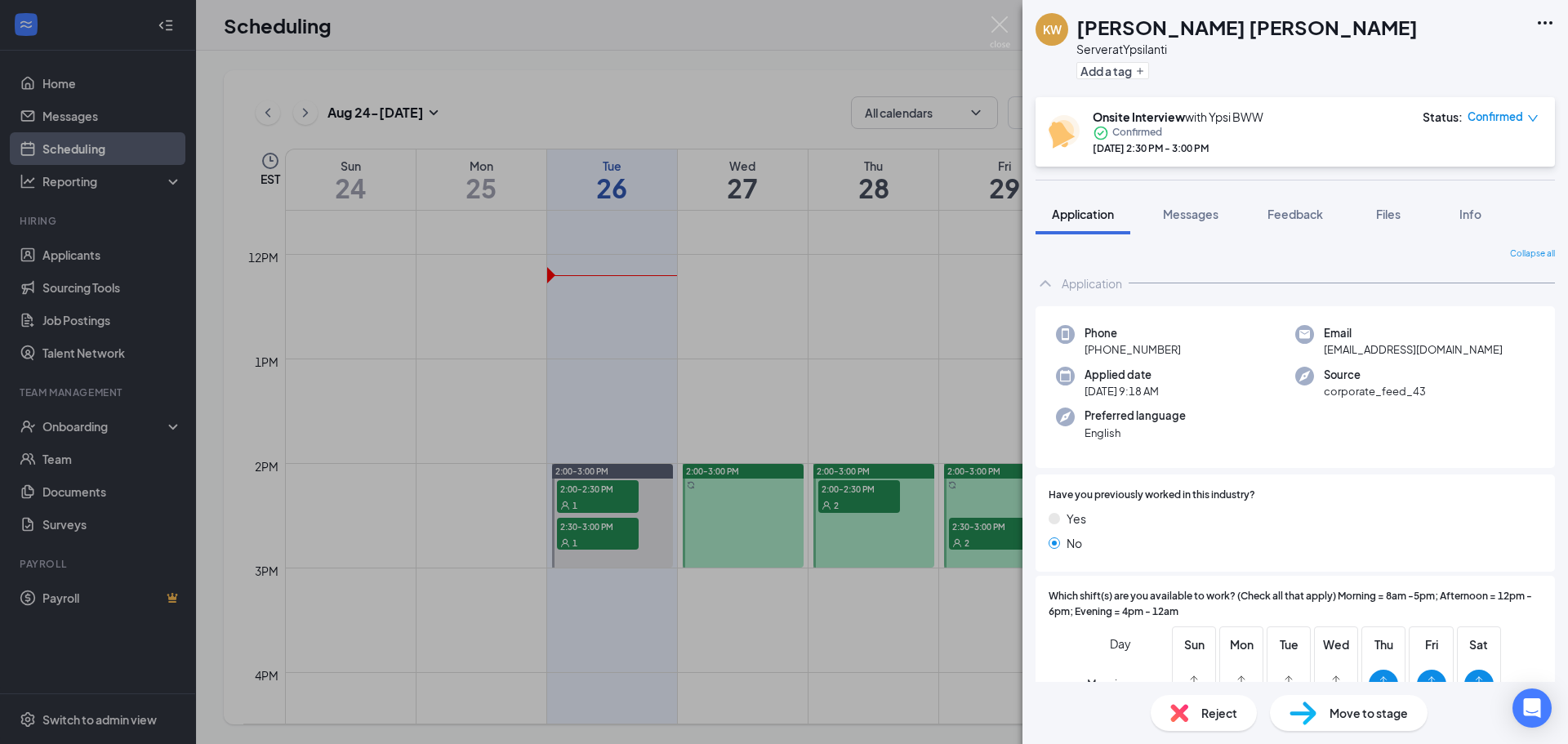
click at [989, 545] on div "[PERSON_NAME] Server at Ypsilanti Add a tag Onsite Interview with Ypsi BWW Conf…" at bounding box center [784, 372] width 1568 height 744
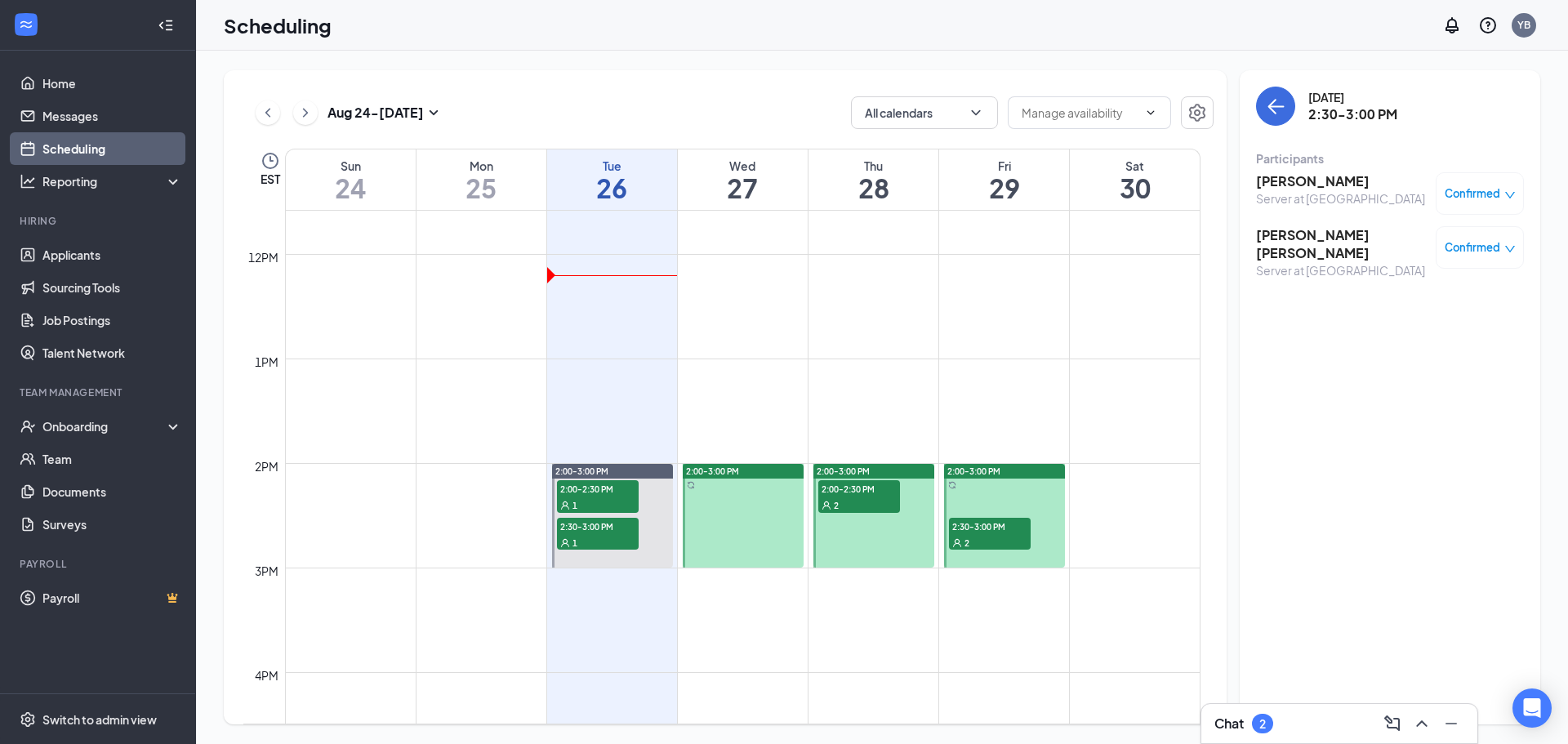
click at [1004, 529] on span "2:30-3:00 PM" at bounding box center [990, 526] width 82 height 16
click at [1285, 184] on h3 "[PERSON_NAME]" at bounding box center [1340, 181] width 169 height 18
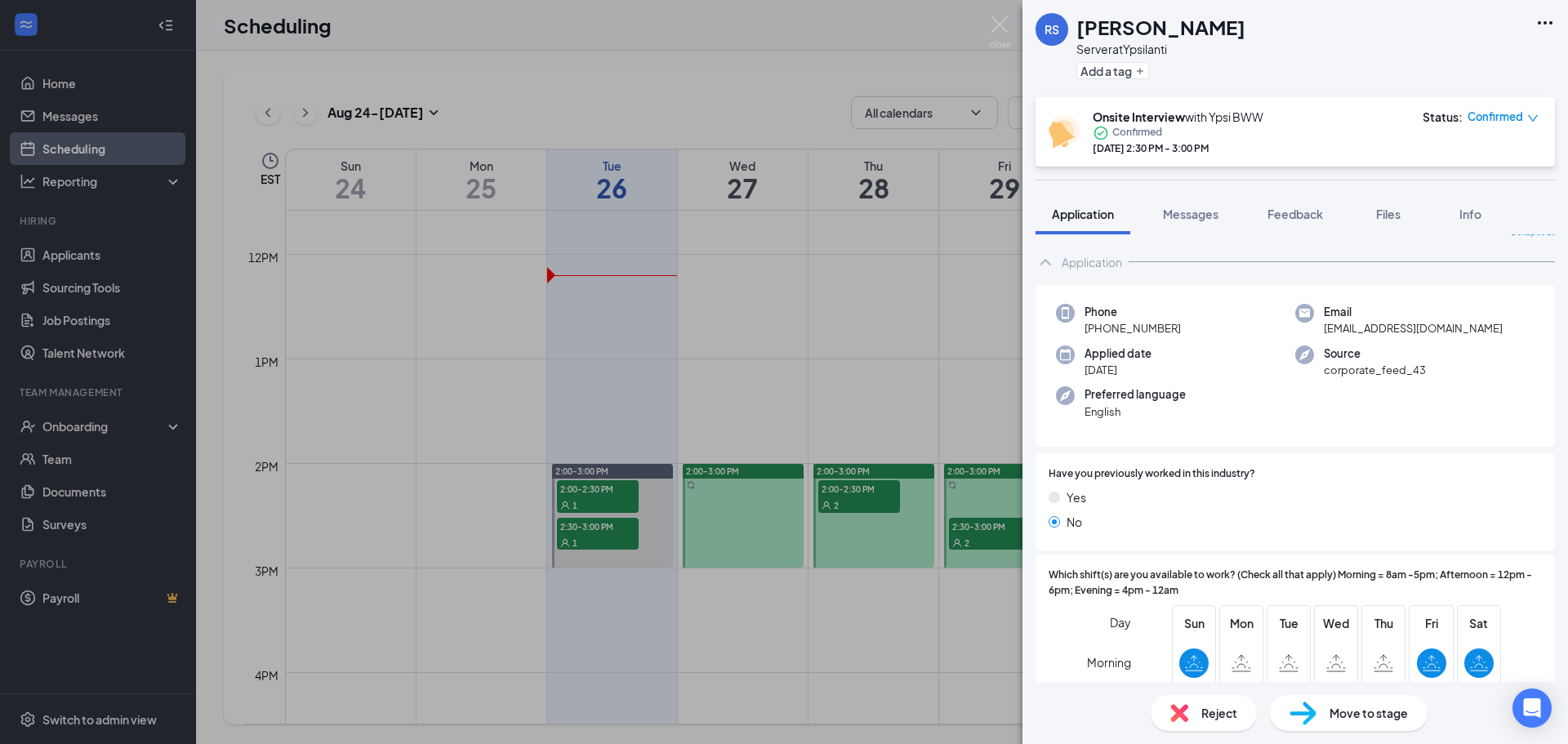
scroll to position [19, 0]
click at [882, 368] on div "[PERSON_NAME] Swift Server at Ypsilanti Add a tag Onsite Interview with Ypsi BW…" at bounding box center [784, 372] width 1568 height 744
